Goal: Task Accomplishment & Management: Manage account settings

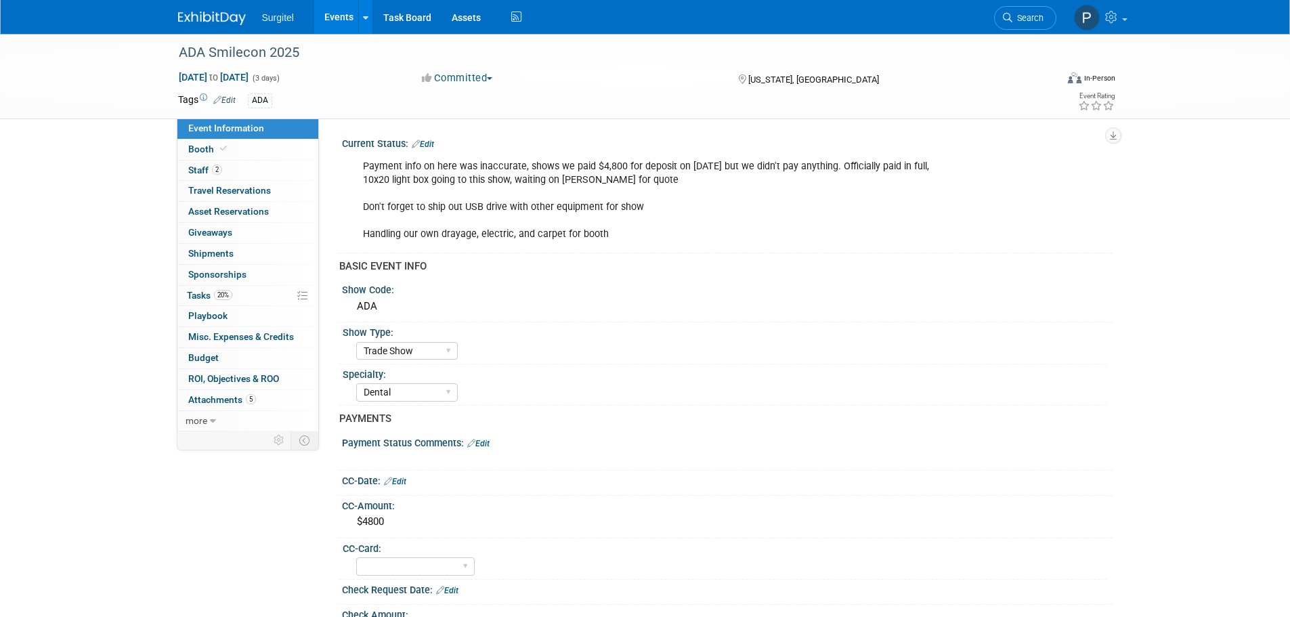
select select "Trade Show"
select select "Dental"
select select "No"
click at [349, 20] on link "Events" at bounding box center [338, 17] width 49 height 34
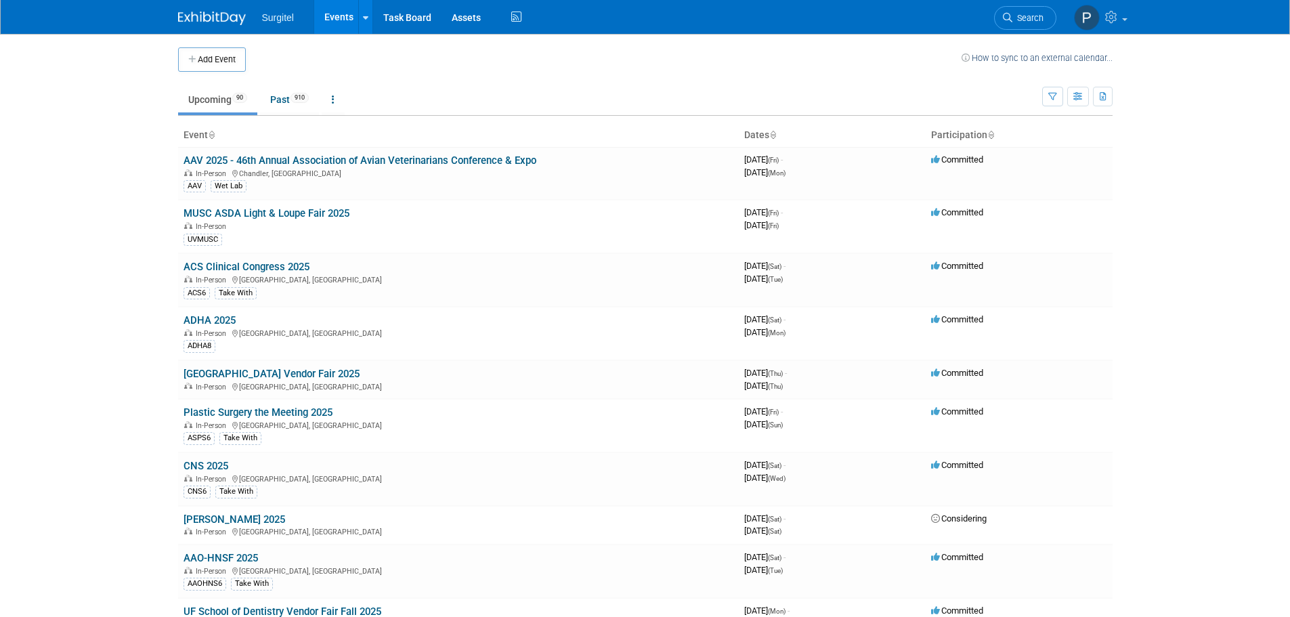
click at [219, 320] on link "ADHA 2025" at bounding box center [210, 320] width 52 height 12
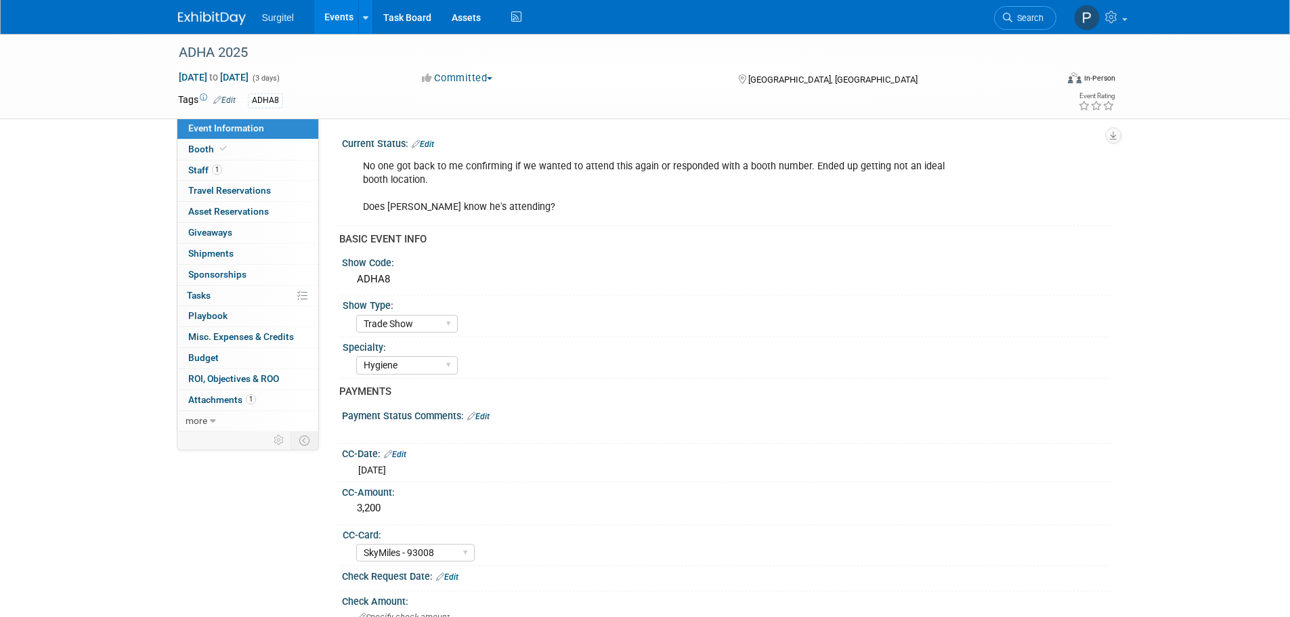
select select "Trade Show"
select select "Hygiene"
select select "SkyMiles - 93008"
click at [192, 173] on span "Staff 1" at bounding box center [205, 170] width 34 height 11
